Goal: Task Accomplishment & Management: Manage account settings

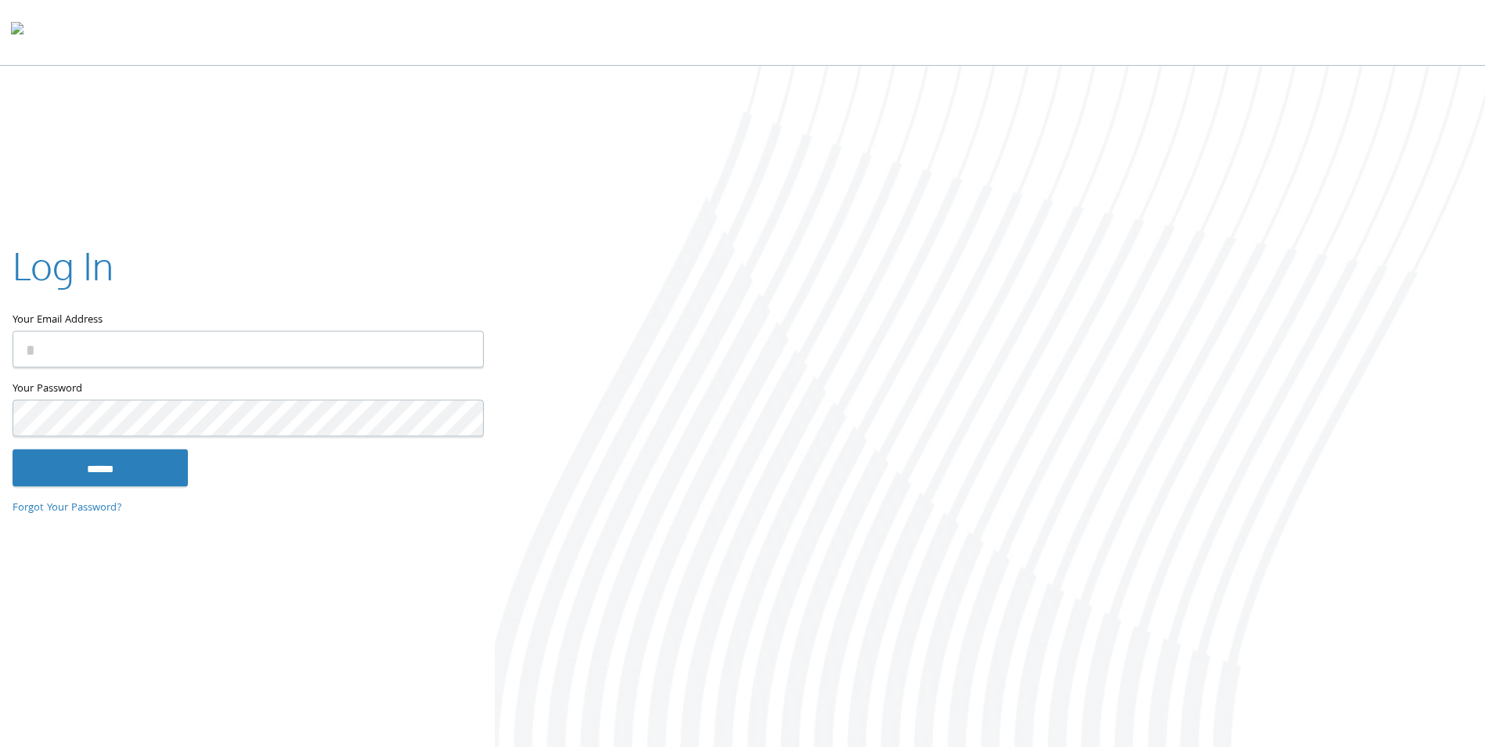
type input "**********"
click at [149, 460] on input "******" at bounding box center [100, 468] width 175 height 38
